Goal: Transaction & Acquisition: Purchase product/service

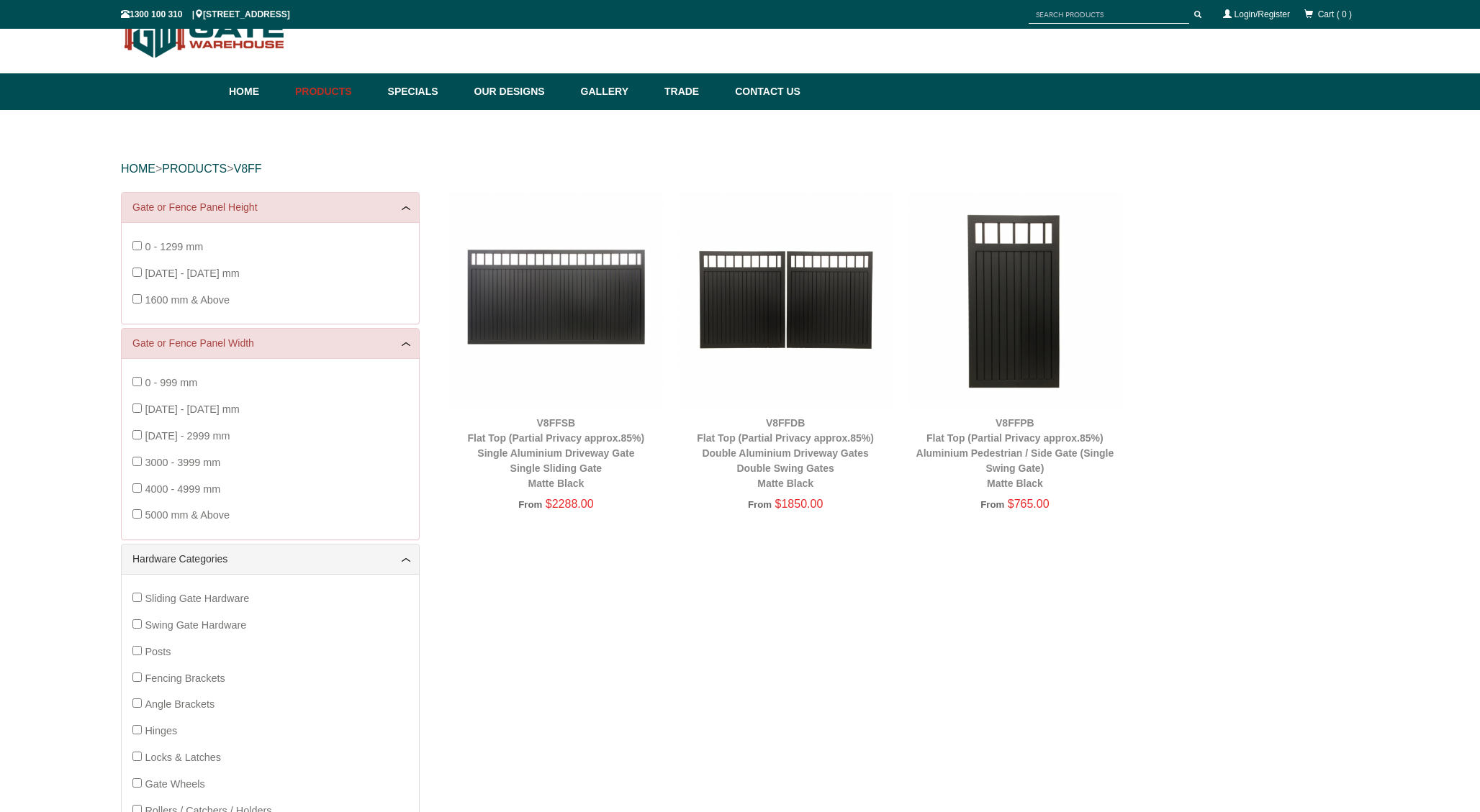
click at [530, 285] on img at bounding box center [556, 300] width 215 height 215
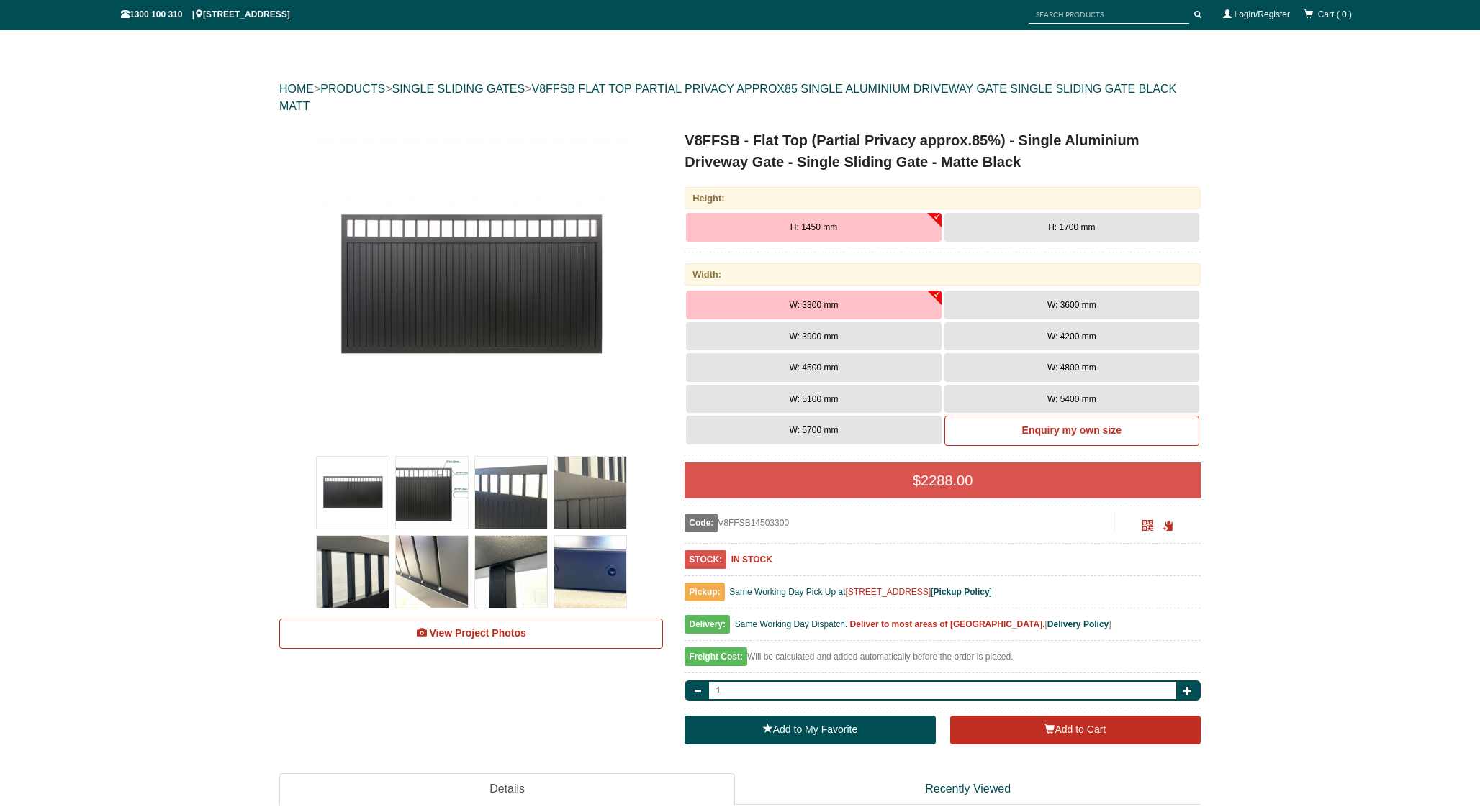
scroll to position [113, 0]
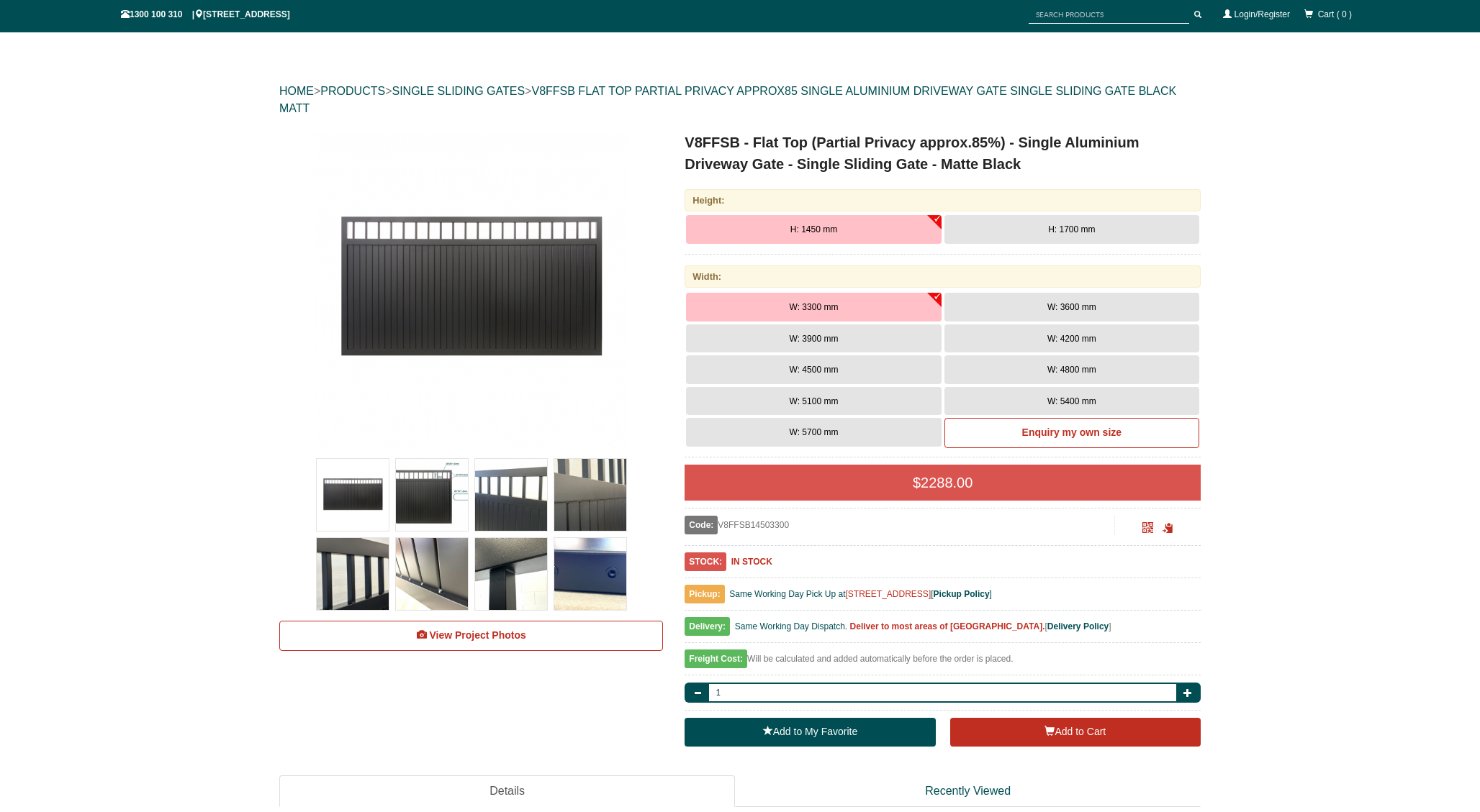
click at [780, 336] on button "W: 3900 mm" at bounding box center [813, 339] width 255 height 28
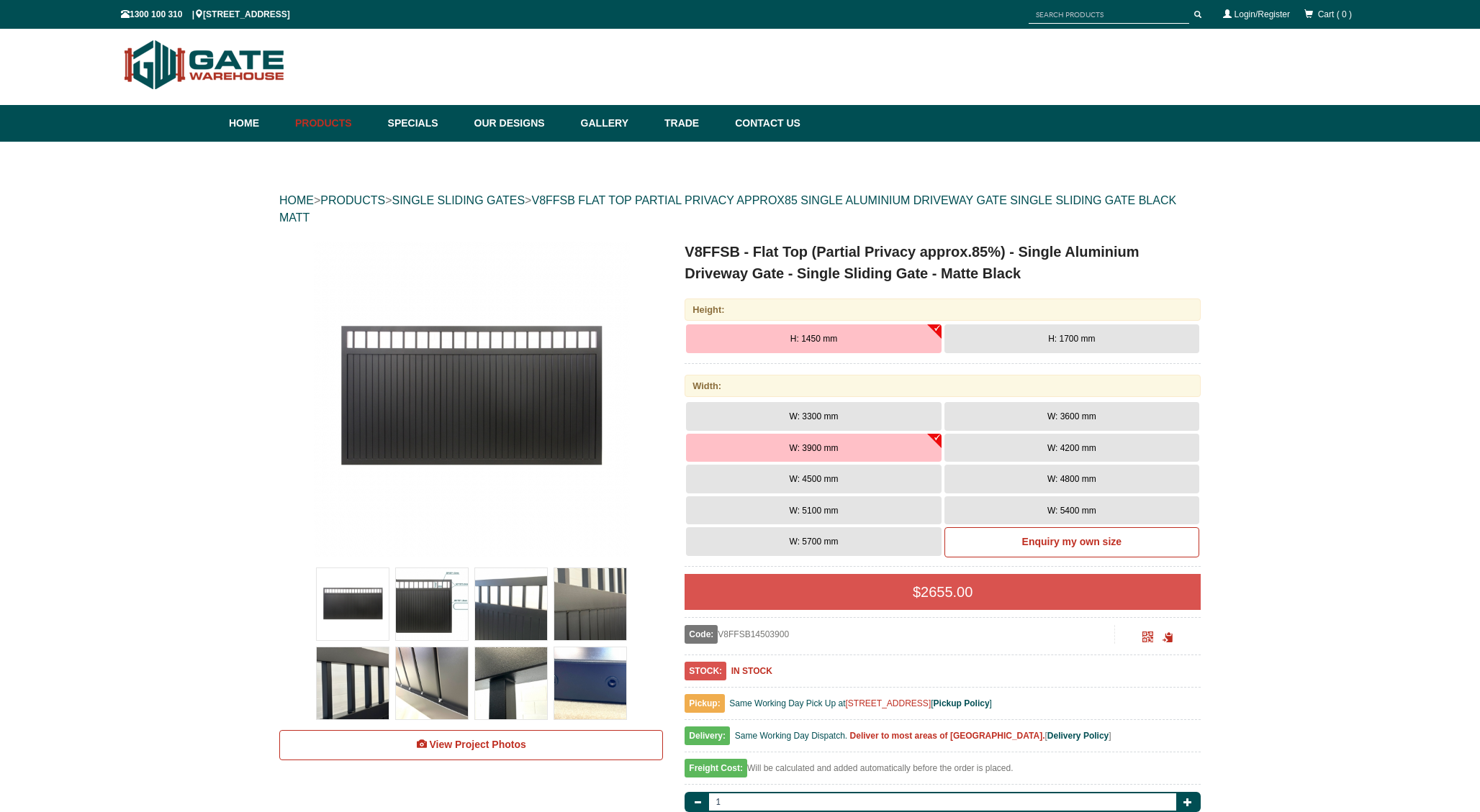
scroll to position [0, 0]
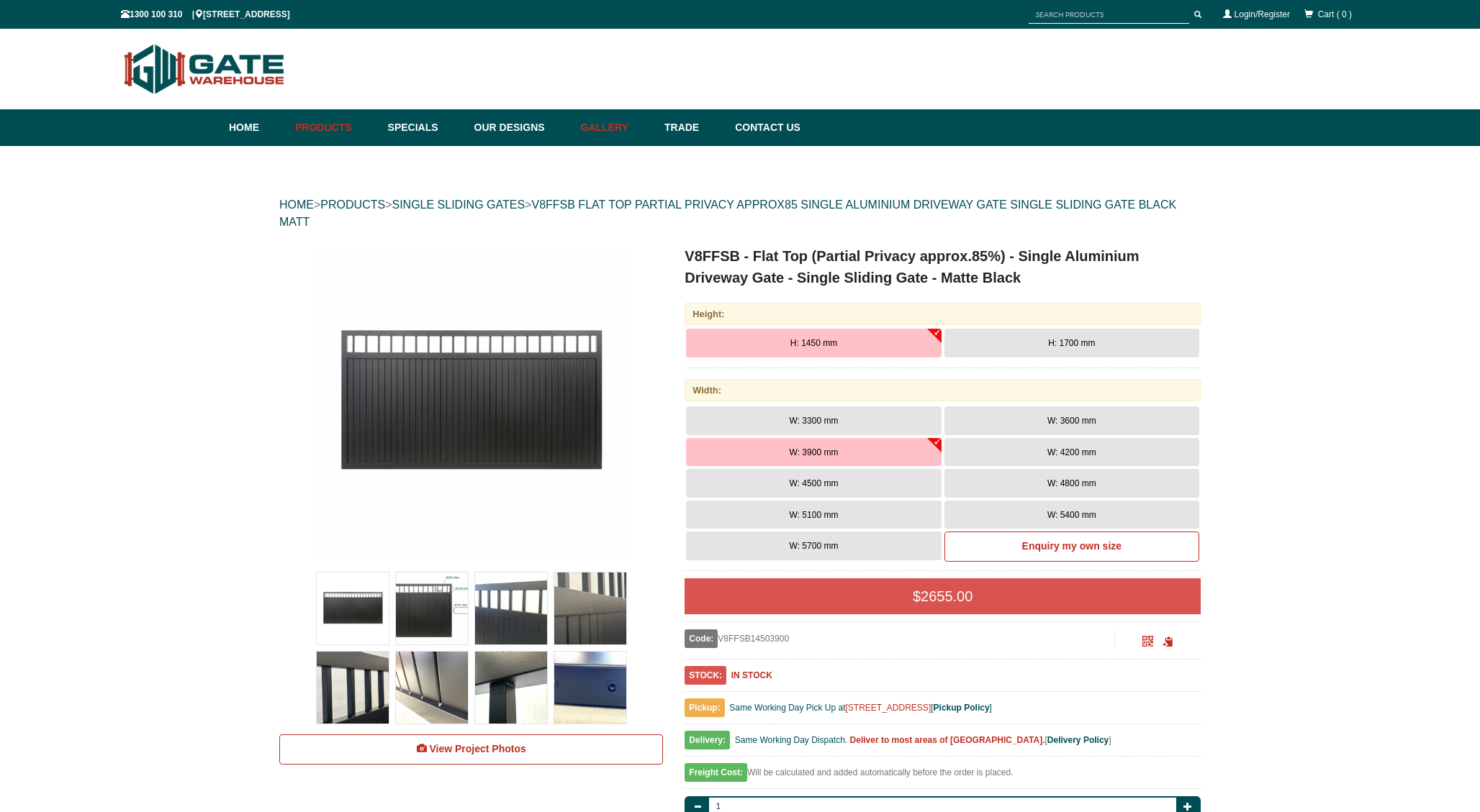
click at [601, 127] on link "Gallery" at bounding box center [615, 128] width 83 height 37
